Goal: Check status: Check status

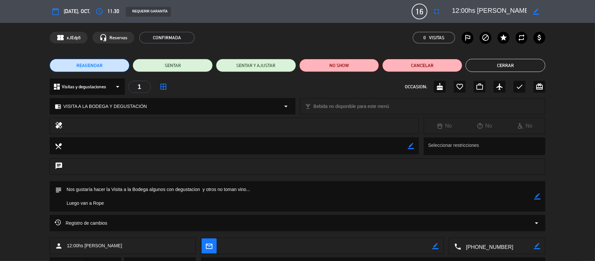
click at [507, 63] on button "Cerrar" at bounding box center [506, 65] width 80 height 13
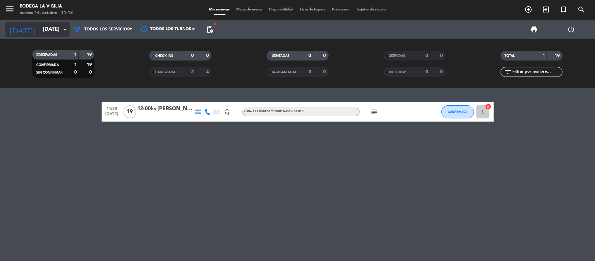
click at [49, 32] on input "[DATE]" at bounding box center [75, 29] width 71 height 13
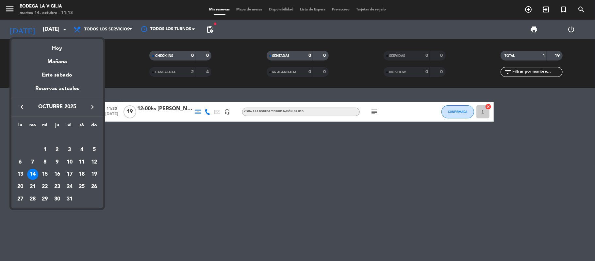
click at [40, 9] on div at bounding box center [297, 130] width 595 height 261
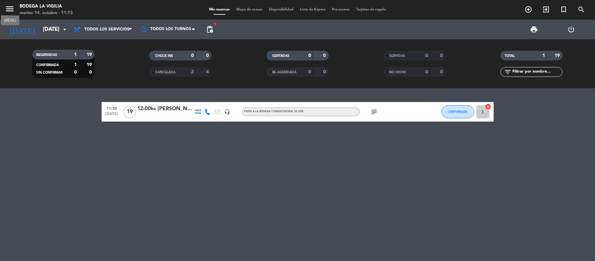
click at [8, 7] on icon "menu" at bounding box center [10, 9] width 10 height 10
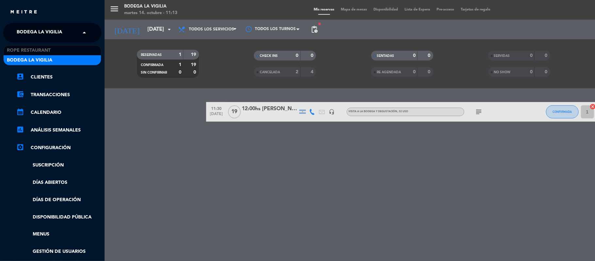
click at [88, 31] on span at bounding box center [85, 33] width 11 height 14
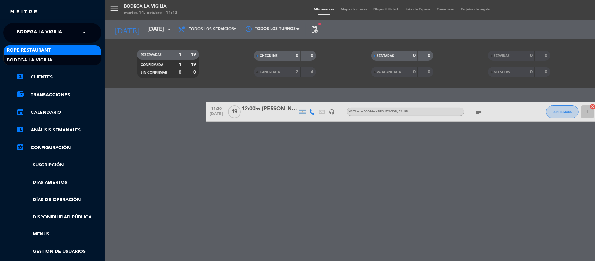
click at [58, 48] on div "Rope restaurant" at bounding box center [52, 50] width 97 height 10
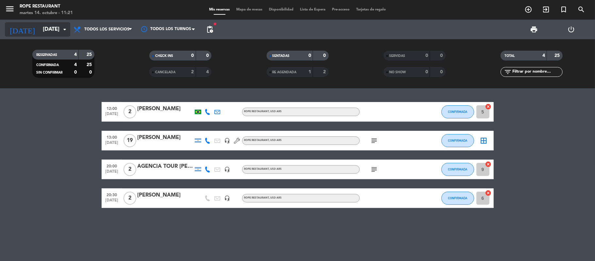
click at [40, 31] on input "[DATE]" at bounding box center [75, 29] width 71 height 13
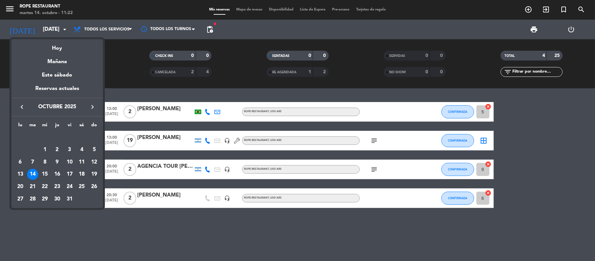
click at [97, 174] on div "19" at bounding box center [94, 174] width 11 height 11
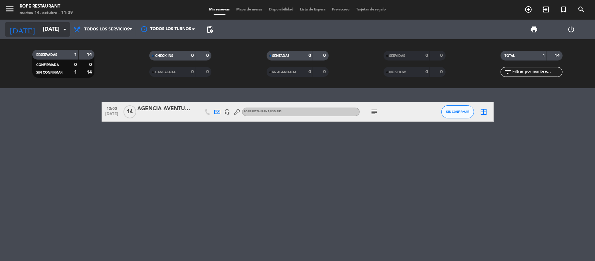
click at [67, 33] on icon "arrow_drop_down" at bounding box center [65, 29] width 8 height 8
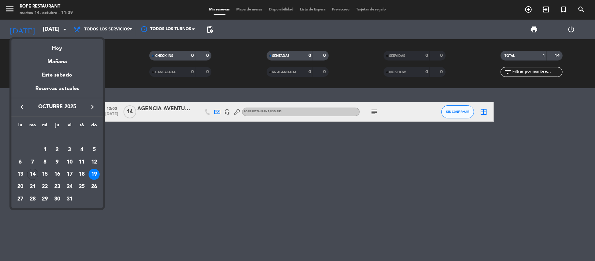
click at [200, 234] on div at bounding box center [297, 130] width 595 height 261
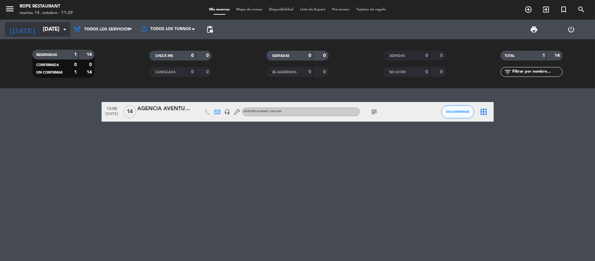
click at [63, 24] on input "[DATE]" at bounding box center [75, 29] width 71 height 13
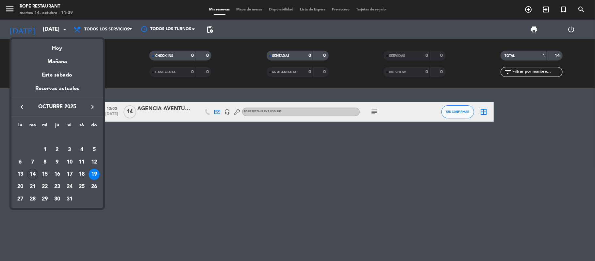
click at [32, 173] on div "14" at bounding box center [32, 174] width 11 height 11
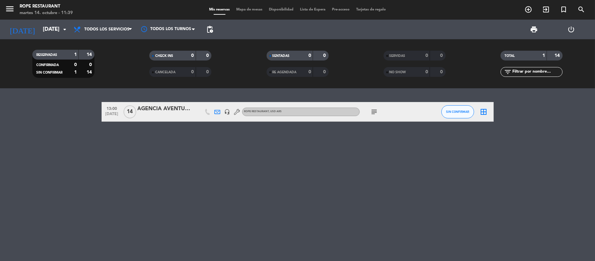
type input "[DATE]"
